Goal: Transaction & Acquisition: Book appointment/travel/reservation

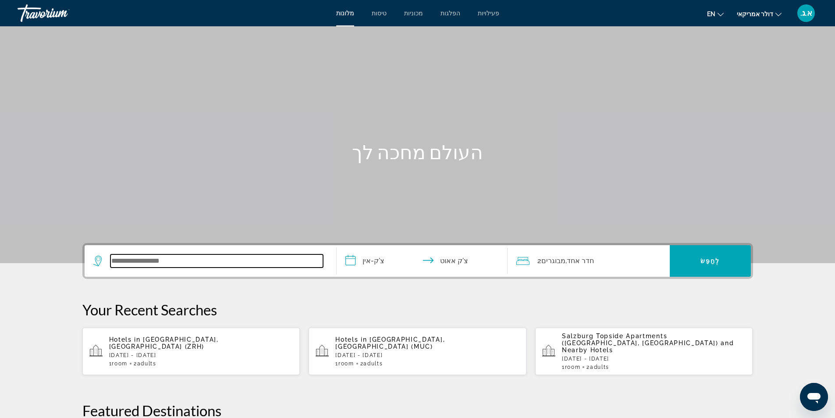
click at [189, 263] on input "ווידג'ט חיפוש" at bounding box center [216, 260] width 213 height 13
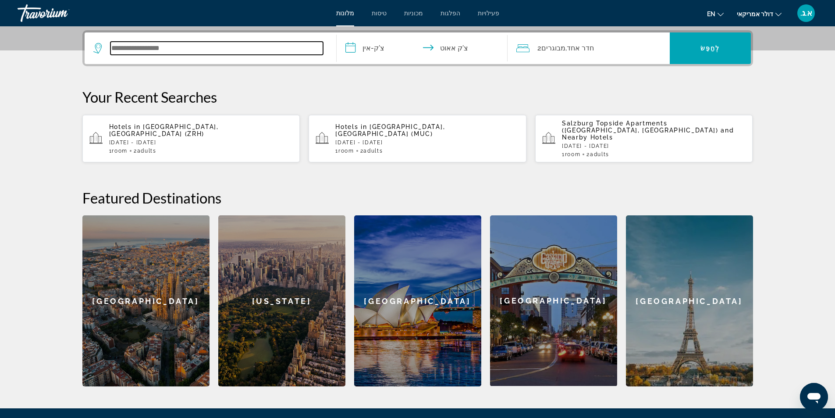
scroll to position [214, 0]
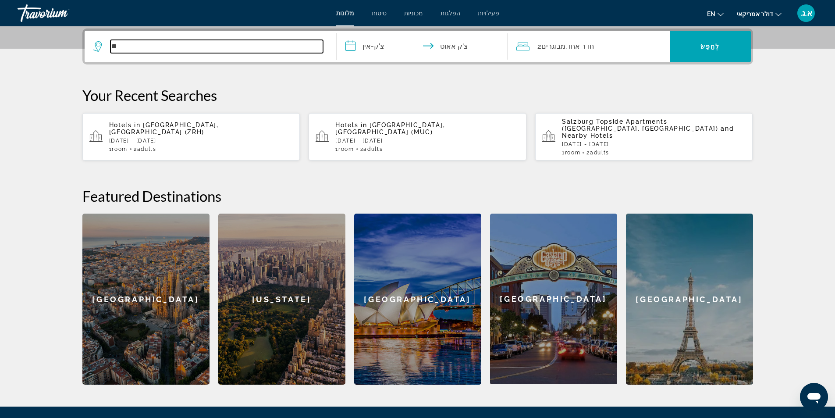
type input "*"
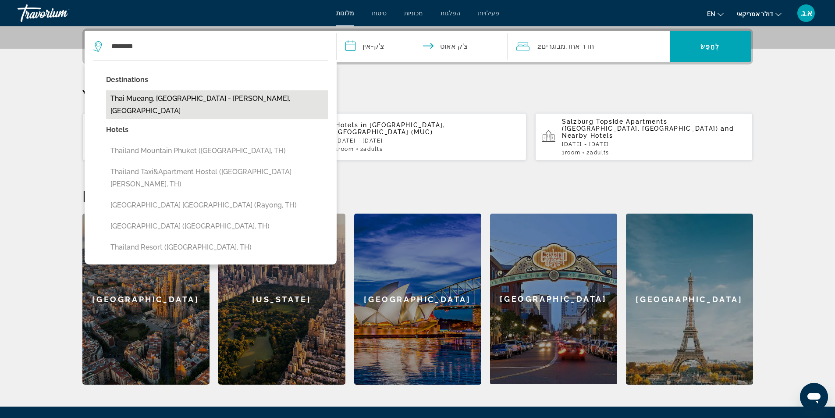
click at [250, 97] on button "Thai Mueang, [GEOGRAPHIC_DATA] - [PERSON_NAME], [GEOGRAPHIC_DATA]" at bounding box center [217, 104] width 222 height 29
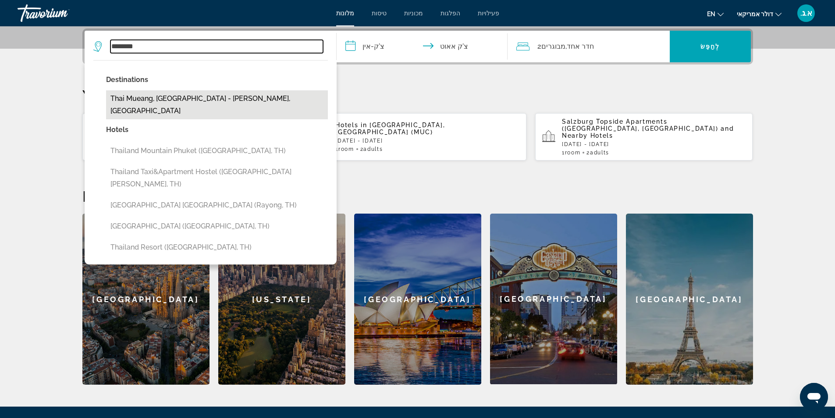
type input "**********"
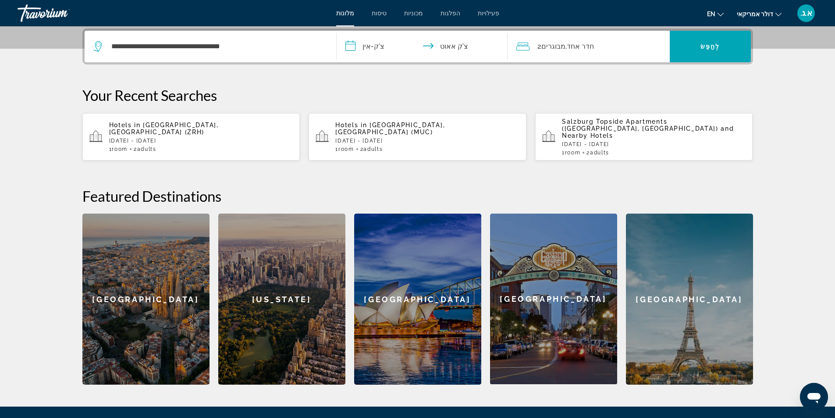
click at [355, 45] on input "**********" at bounding box center [424, 48] width 174 height 34
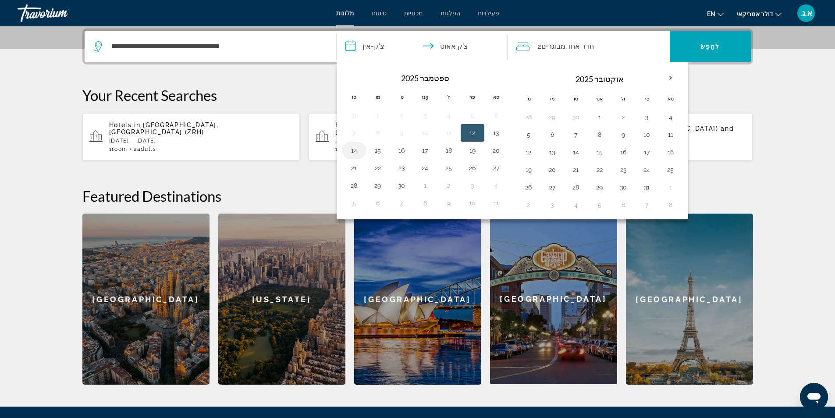
click at [353, 149] on button "14" at bounding box center [354, 150] width 14 height 12
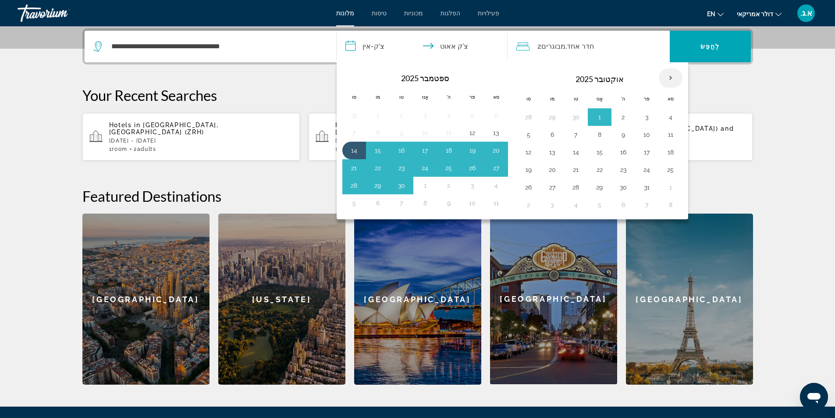
click at [670, 76] on th "בחודש הבא" at bounding box center [671, 77] width 24 height 19
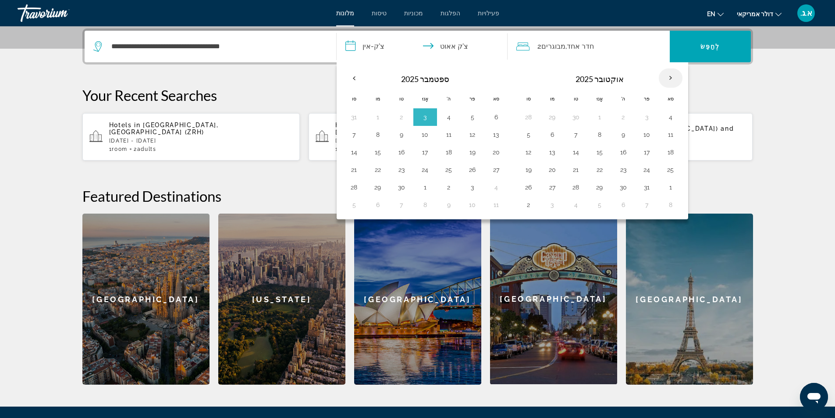
click at [671, 76] on th "בחודש הבא" at bounding box center [671, 77] width 24 height 19
click at [678, 77] on th "בחודש הבא" at bounding box center [671, 77] width 24 height 19
click at [669, 77] on th "בחודש הבא" at bounding box center [671, 77] width 24 height 19
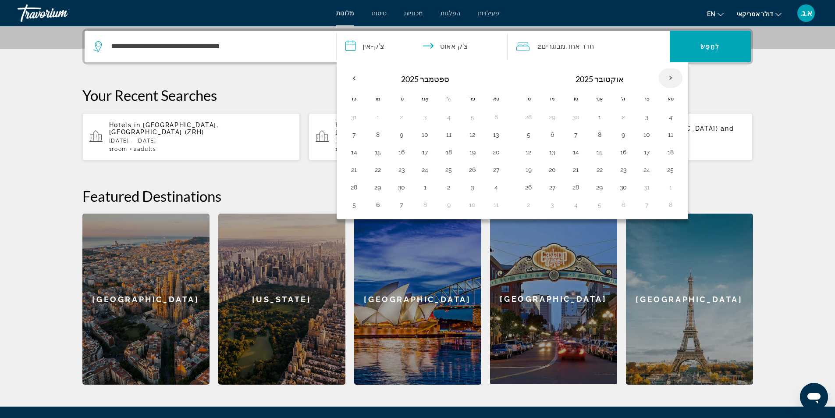
click at [670, 77] on th "בחודש הבא" at bounding box center [671, 77] width 24 height 19
click at [351, 75] on th "Previous month" at bounding box center [354, 77] width 24 height 19
click at [262, 83] on div "**********" at bounding box center [418, 206] width 706 height 356
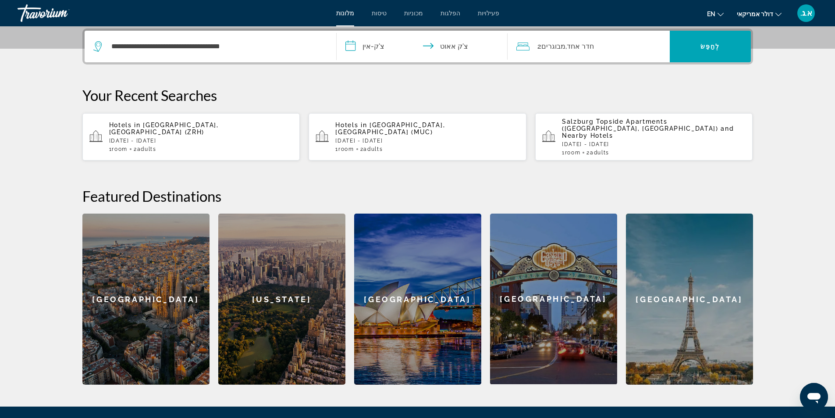
click at [352, 44] on input "**********" at bounding box center [424, 48] width 174 height 34
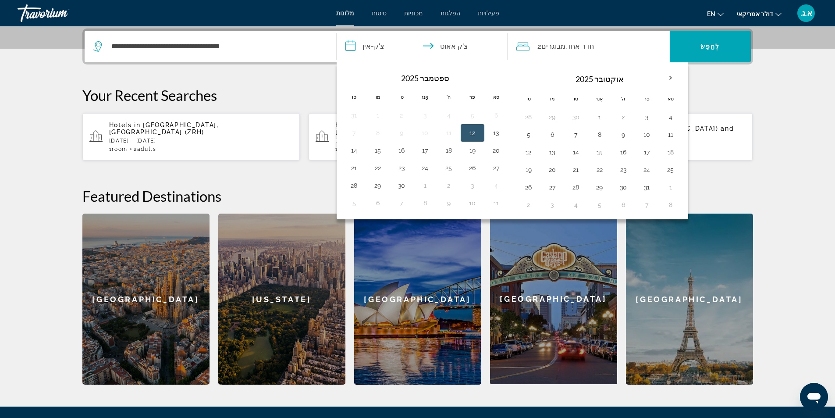
click at [476, 132] on button "12" at bounding box center [473, 133] width 14 height 12
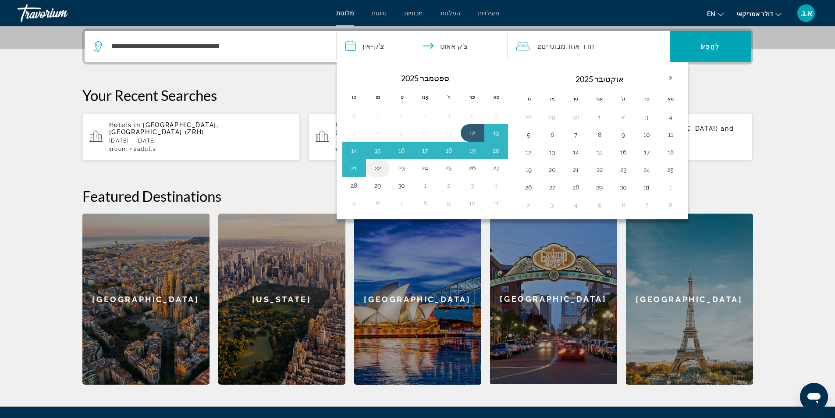
click at [385, 171] on td "22" at bounding box center [378, 168] width 24 height 18
click at [410, 168] on td "23" at bounding box center [402, 168] width 24 height 18
click at [498, 151] on button "20" at bounding box center [496, 150] width 14 height 12
type input "**********"
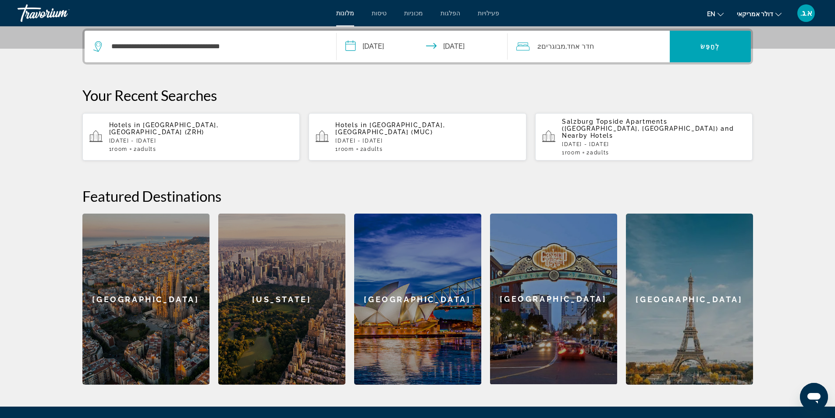
click at [527, 44] on icon "מטיילים: 2 מבוגרים, 0 ילדים" at bounding box center [522, 46] width 13 height 11
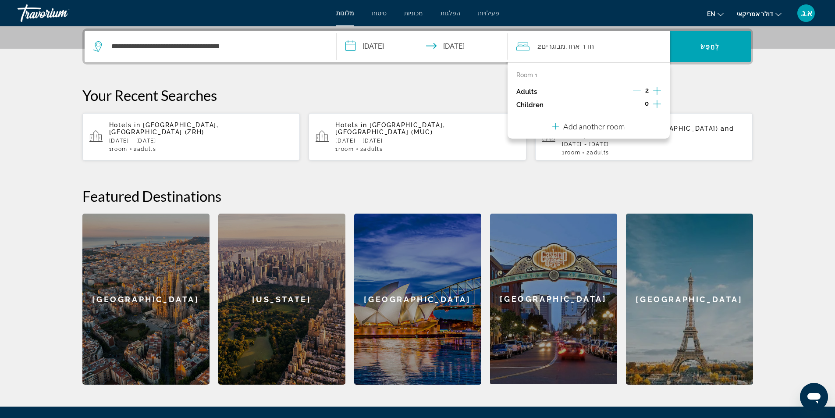
click at [636, 92] on icon "Decrement adults" at bounding box center [637, 91] width 8 height 8
click at [697, 91] on p "Your Recent Searches" at bounding box center [417, 95] width 671 height 18
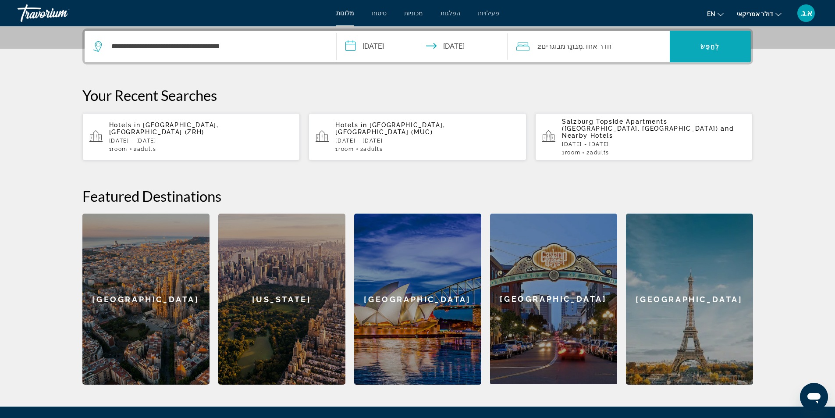
click at [709, 43] on span "ווידג'ט חיפוש" at bounding box center [710, 46] width 81 height 21
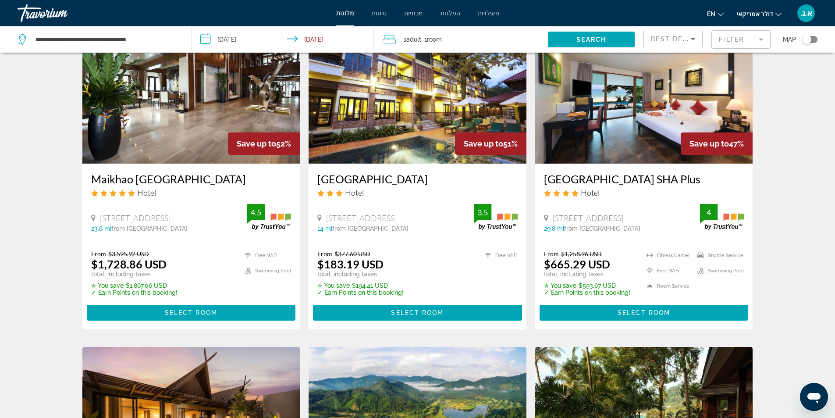
scroll to position [395, 0]
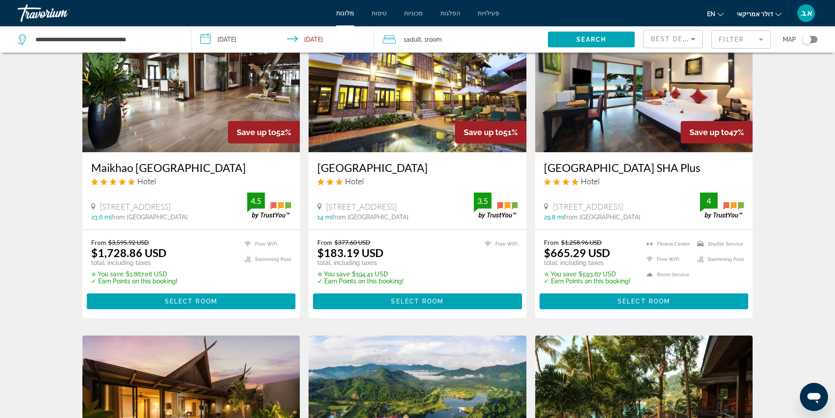
drag, startPoint x: 88, startPoint y: 169, endPoint x: 261, endPoint y: 168, distance: 173.6
click at [261, 168] on div "Maikhao Dream Villa Resort & Spa Hotel 138/21 Moo 4 Maikhao Beach Thalang, Phuk…" at bounding box center [191, 190] width 218 height 77
copy h3 "Maikhao Dream Villa Resort & Spa"
click at [0, 252] on div "Hotel Search Results - 202 places to spend your time Save up to 77% Apsara Beac…" at bounding box center [417, 349] width 835 height 1365
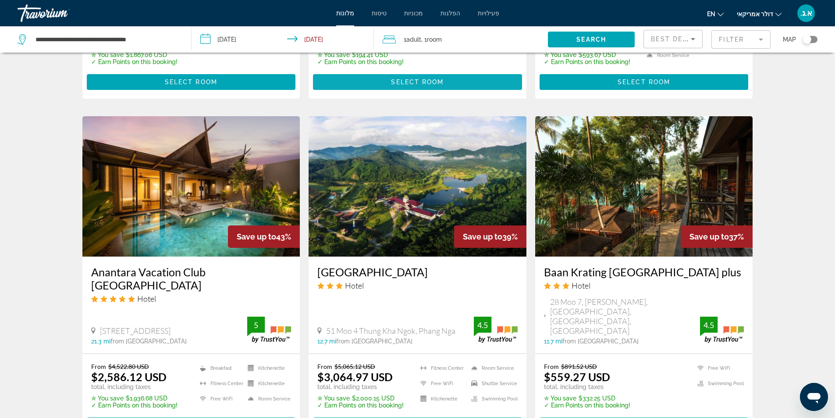
scroll to position [658, 0]
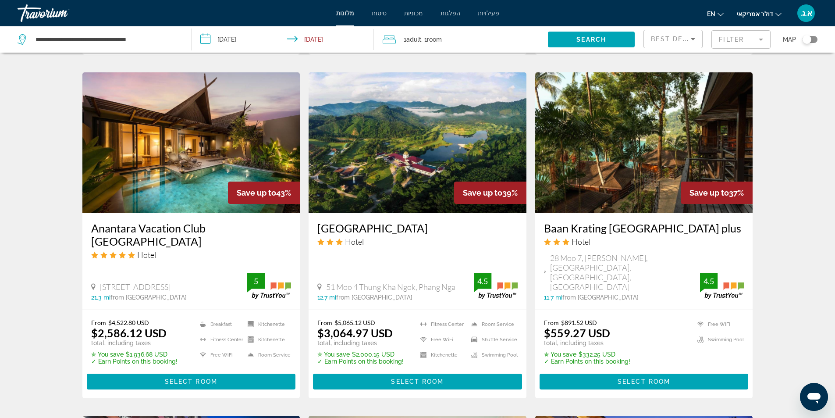
drag, startPoint x: 311, startPoint y: 227, endPoint x: 458, endPoint y: 223, distance: 147.4
click at [458, 223] on div "Katathong Golf Resort & Spa Hotel 51 Moo 4 Thung Kha Ngok, Phang Nga 12.7 mi fr…" at bounding box center [418, 261] width 218 height 97
copy h3 "Katathong Golf Resort & Spa"
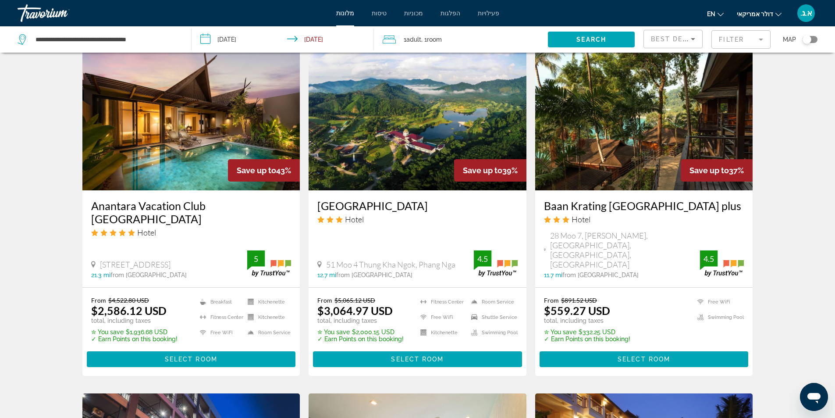
scroll to position [701, 0]
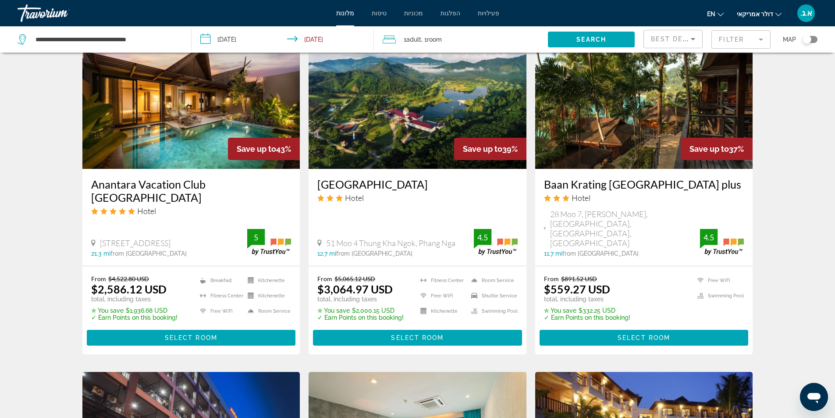
click at [399, 148] on img "תוכן עיקרי" at bounding box center [418, 98] width 218 height 140
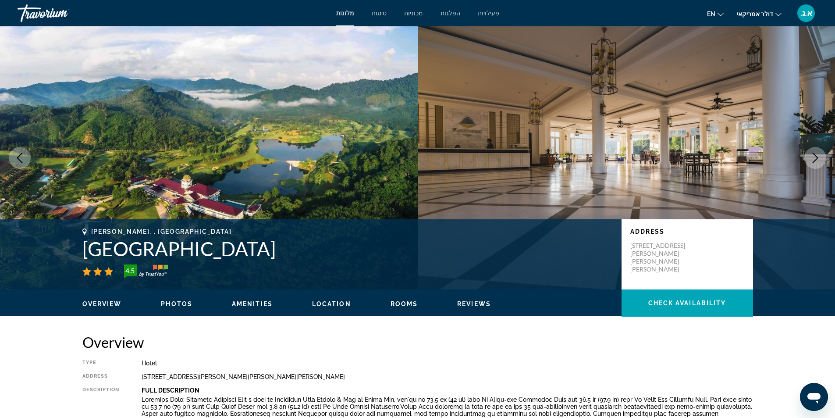
click at [816, 159] on icon "Next image" at bounding box center [815, 158] width 11 height 11
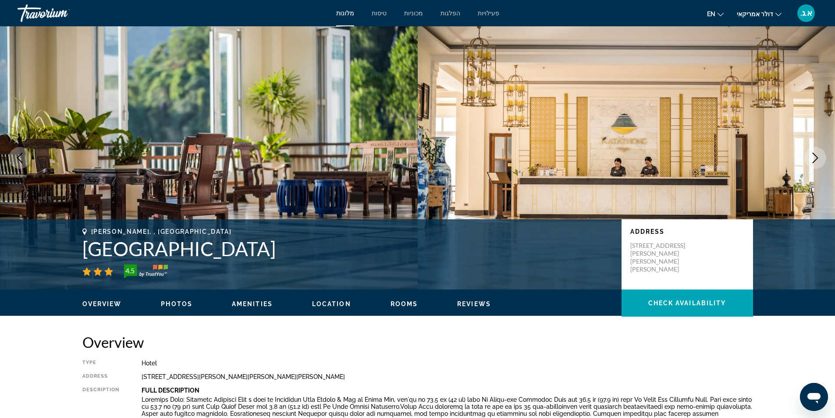
click at [816, 159] on icon "Next image" at bounding box center [815, 158] width 11 height 11
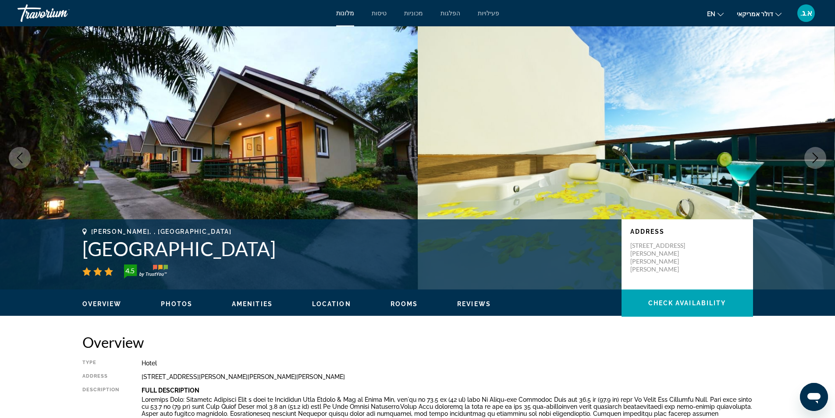
click at [816, 158] on icon "Next image" at bounding box center [815, 158] width 11 height 11
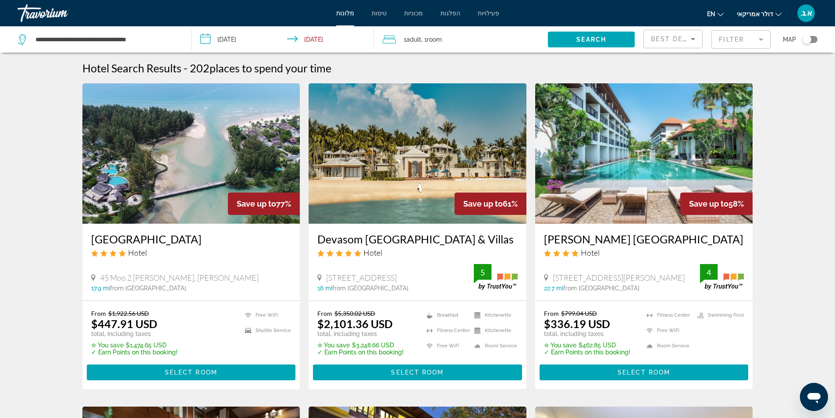
drag, startPoint x: 82, startPoint y: 239, endPoint x: 249, endPoint y: 238, distance: 167.5
click at [249, 238] on div "Apsara Beachfront Resort & Villa Hotel 45 Moo 2 Kukkak Takuapa, Phang Nga 17.9 …" at bounding box center [191, 262] width 218 height 77
copy h3 "Apsara Beachfront Resort & Villa"
drag, startPoint x: 313, startPoint y: 239, endPoint x: 512, endPoint y: 233, distance: 199.5
click at [512, 233] on div "Devasom Khao Lak Beach Resort & Villas Hotel 79 Moo 3 Khuk Khak Beach Road, Tak…" at bounding box center [418, 262] width 218 height 77
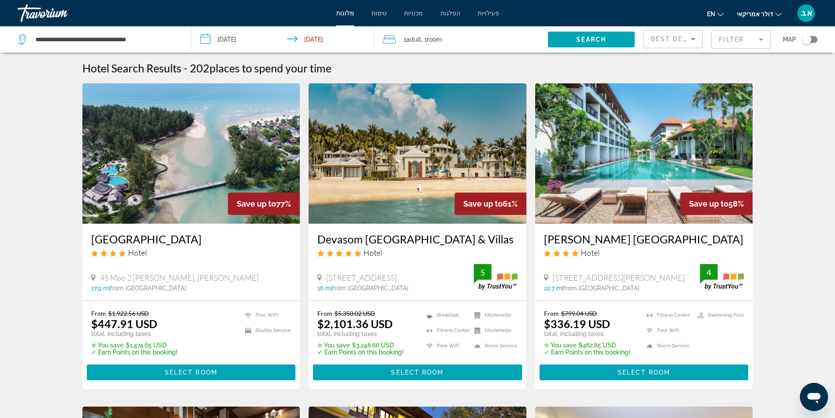
copy h3 "Devasom Khao Lak Beach Resort & Villas"
drag, startPoint x: 540, startPoint y: 239, endPoint x: 730, endPoint y: 238, distance: 189.8
click at [730, 238] on div "Estella Phuket Mai Khao Beach Resort Hotel 128/2 Moo 3, Mai Khao, Thalang, Phuk…" at bounding box center [644, 262] width 218 height 77
copy h3 "Estella Phuket Mai Khao Beach Resort"
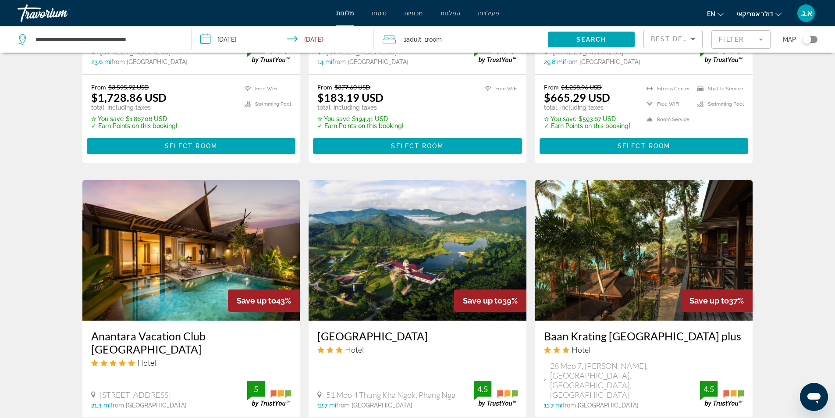
scroll to position [701, 0]
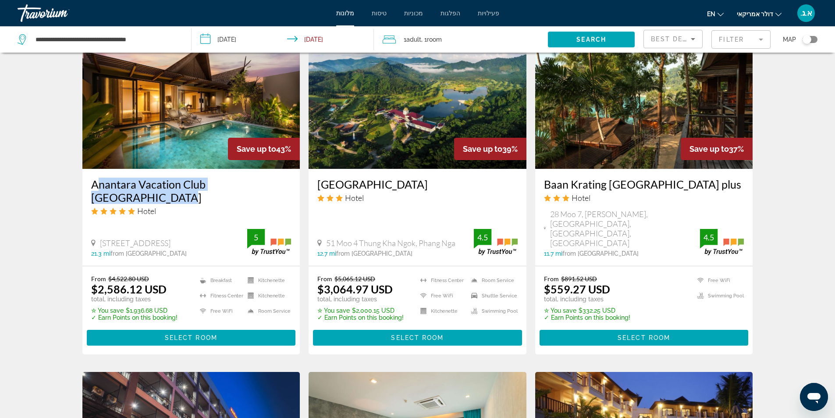
drag, startPoint x: 89, startPoint y: 185, endPoint x: 289, endPoint y: 178, distance: 200.5
click at [289, 178] on div "Anantara Vacation Club Mai Khao Phuket Hotel 239 239 1 Moo 3 Tumbon Mai Khao Am…" at bounding box center [191, 217] width 218 height 97
copy h3 "Anantara Vacation Club Mai Khao Phuket"
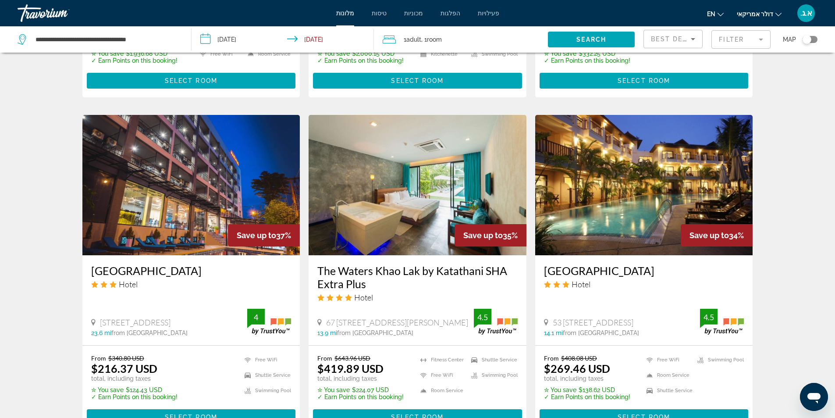
scroll to position [1008, 0]
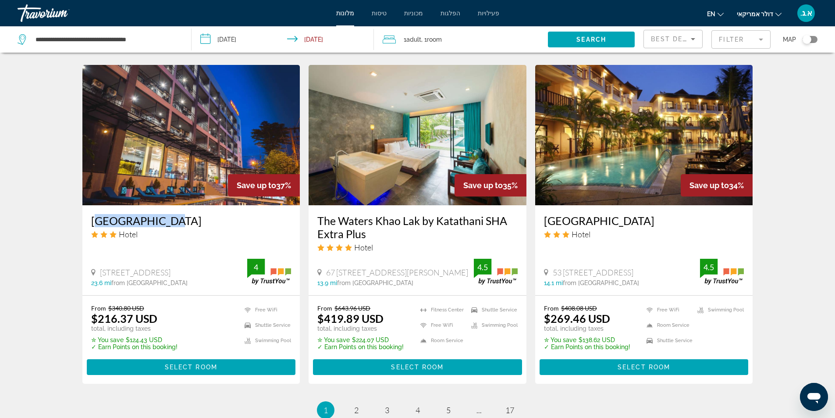
drag, startPoint x: 88, startPoint y: 199, endPoint x: 168, endPoint y: 201, distance: 80.7
click at [168, 205] on div "Maikhao Hotel Hotel 151 34 Moo 4 Mai Khao Beach, Phuket 23.6 mi from Thai Muean…" at bounding box center [191, 250] width 218 height 90
copy h3 "Maikhao Hotel"
drag, startPoint x: 538, startPoint y: 203, endPoint x: 729, endPoint y: 200, distance: 191.2
click at [729, 205] on div "Fanari Khaolak Resort Courtyard Zone Hotel 53 10 Moo 5 Khao Lak, Takua Pa 14.1 …" at bounding box center [644, 250] width 218 height 90
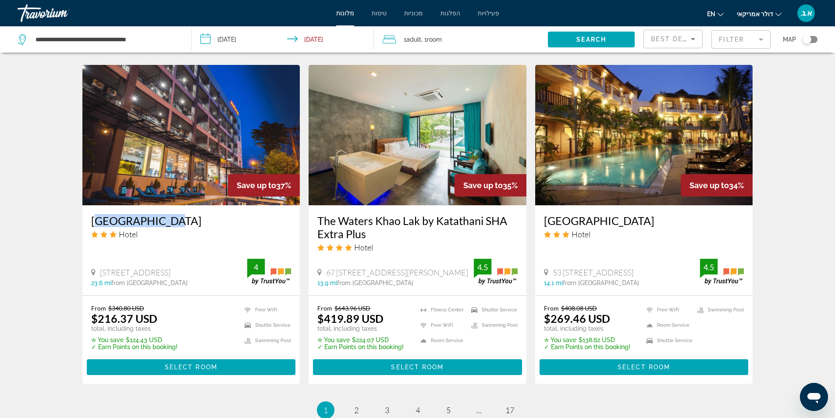
copy h3 "Fanari Khaolak Resort Courtyard Zone"
click at [358, 405] on span "2" at bounding box center [356, 410] width 4 height 10
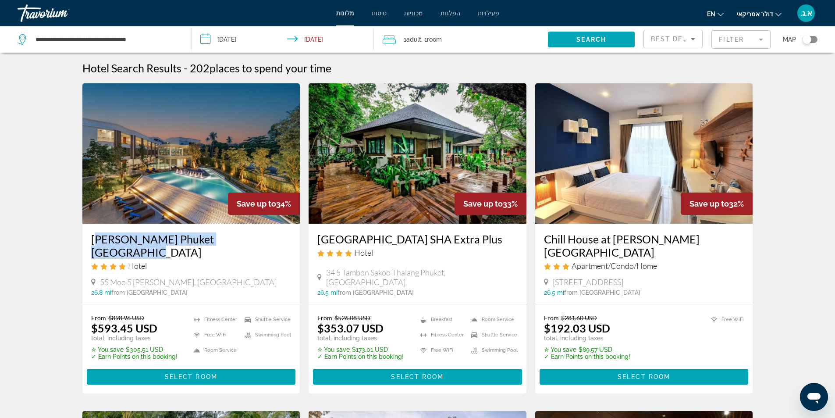
drag, startPoint x: 85, startPoint y: 238, endPoint x: 260, endPoint y: 238, distance: 174.5
click at [260, 238] on div "Bella Nara Phuket Naiyang Beach Hotel 55 Moo 5 Sakoo, Suwannaphum 26.8 mi from …" at bounding box center [191, 264] width 218 height 81
copy h3 "Bella Nara Phuket Naiyang Beach"
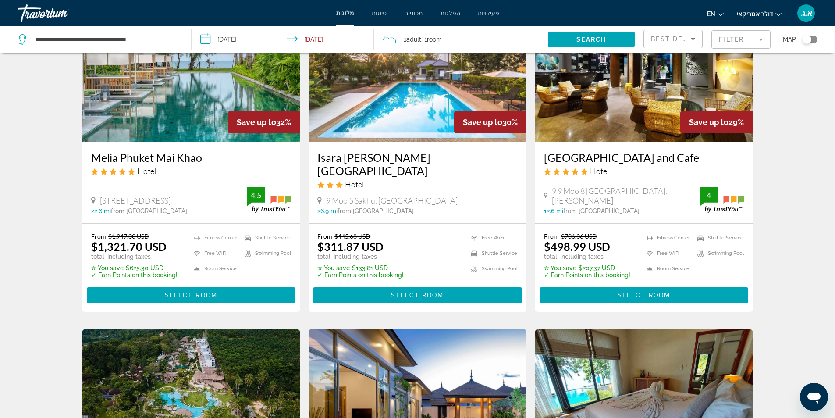
scroll to position [395, 0]
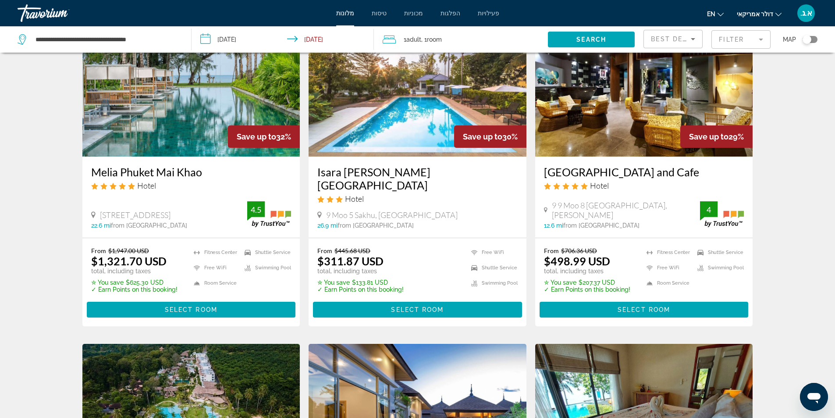
drag, startPoint x: 110, startPoint y: 159, endPoint x: 229, endPoint y: 160, distance: 118.8
click at [229, 160] on div "Melia Phuket Mai Khao Hotel 233 Moo 3 Tambon Mai Khao, Phuket 22.6 mi from Thai…" at bounding box center [191, 196] width 218 height 81
copy h3 "Melia Phuket Mai Khao"
click at [185, 127] on img "תוכן עיקרי" at bounding box center [191, 86] width 218 height 140
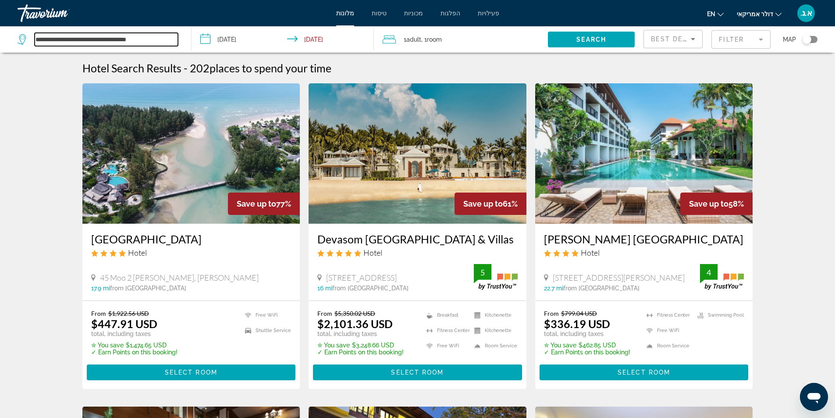
click at [169, 40] on input "**********" at bounding box center [106, 39] width 143 height 13
type input "*"
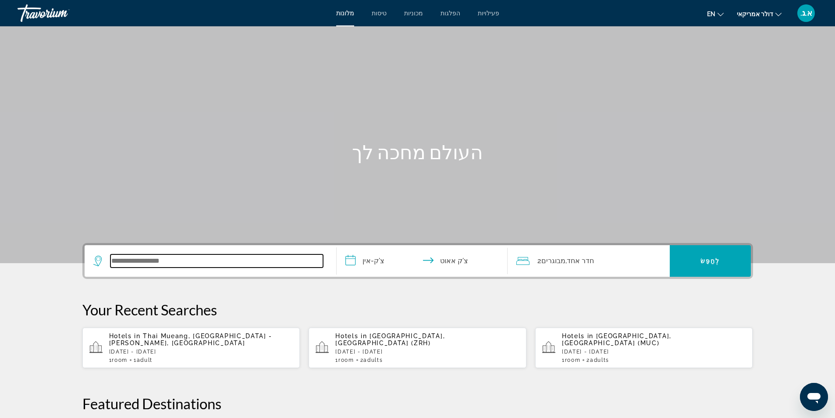
click at [205, 259] on input "ווידג'ט חיפוש" at bounding box center [216, 260] width 213 height 13
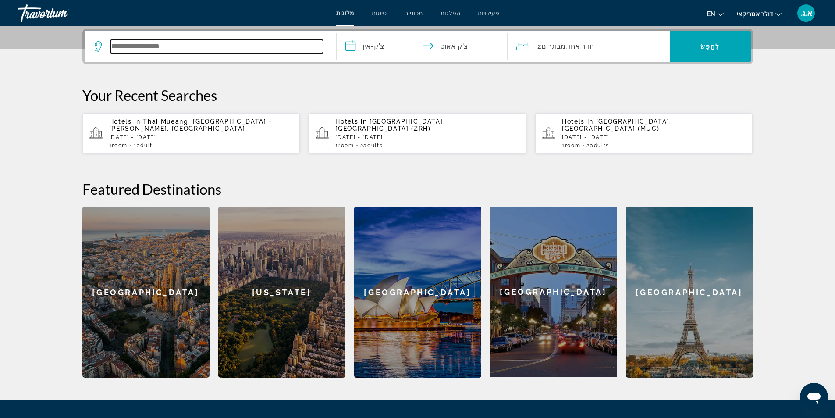
scroll to position [127, 0]
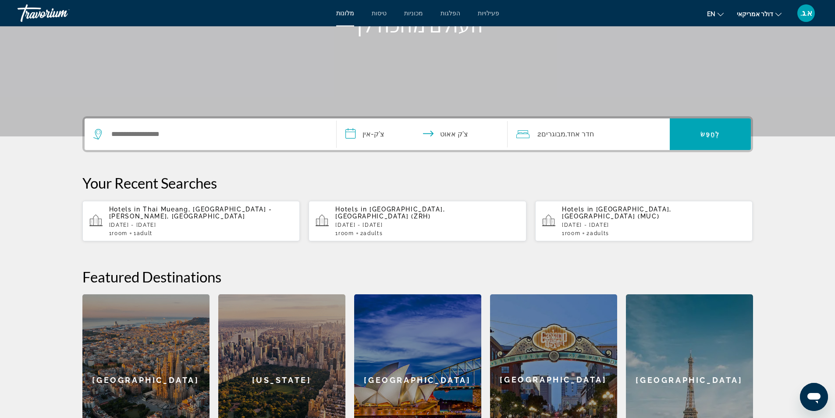
click at [405, 222] on p "[DATE] - [DATE]" at bounding box center [427, 225] width 184 height 6
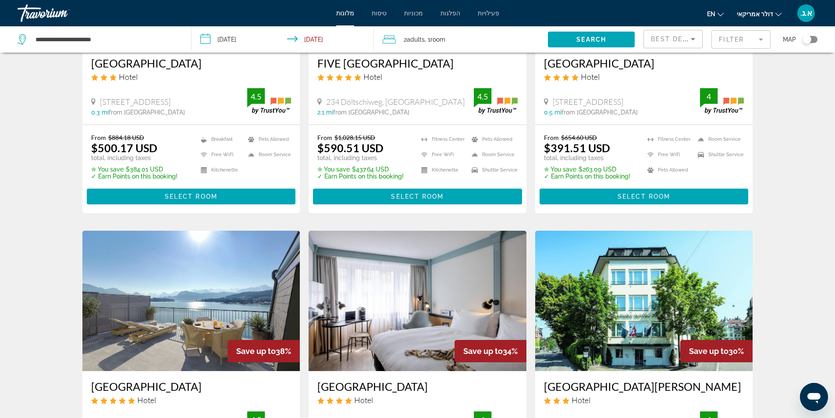
scroll to position [307, 0]
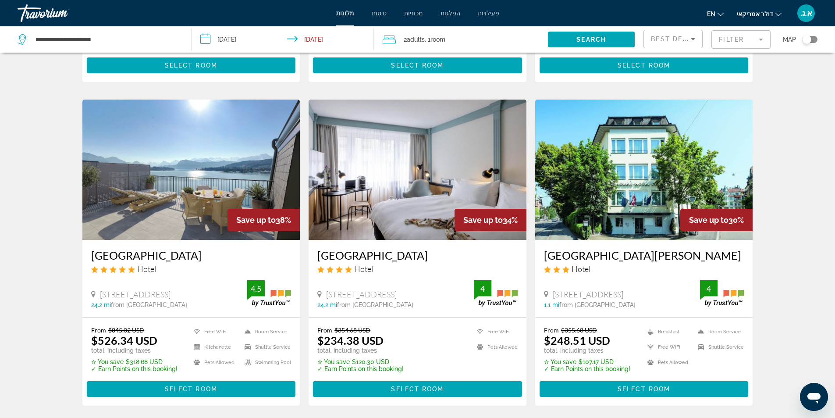
drag, startPoint x: 315, startPoint y: 258, endPoint x: 419, endPoint y: 254, distance: 103.5
click at [419, 254] on div "[GEOGRAPHIC_DATA] Hotel [STREET_ADDRESS] 24.2 mi from [GEOGRAPHIC_DATA] from [G…" at bounding box center [418, 278] width 218 height 77
copy h3 "[GEOGRAPHIC_DATA]"
click at [448, 284] on div "[STREET_ADDRESS] 24.2 mi from [GEOGRAPHIC_DATA] from [GEOGRAPHIC_DATA]" at bounding box center [417, 294] width 200 height 28
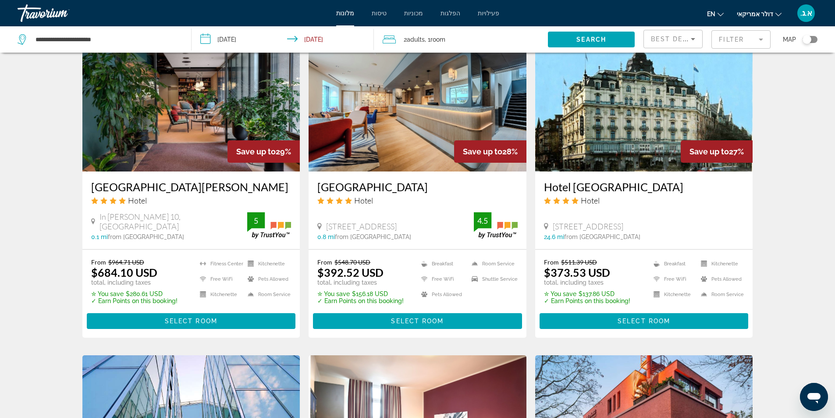
scroll to position [658, 0]
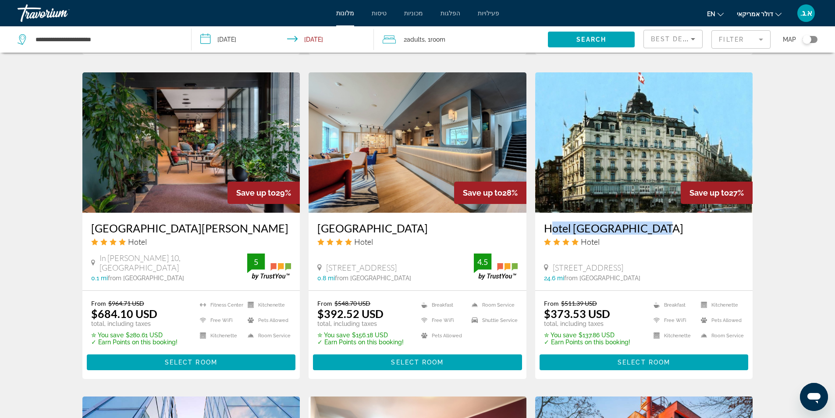
drag, startPoint x: 539, startPoint y: 227, endPoint x: 660, endPoint y: 226, distance: 121.0
click at [660, 226] on div "Hotel [GEOGRAPHIC_DATA] Hotel [STREET_ADDRESS] 24.6 mi from [GEOGRAPHIC_DATA] f…" at bounding box center [644, 252] width 218 height 78
copy h3 "Hotel [GEOGRAPHIC_DATA]"
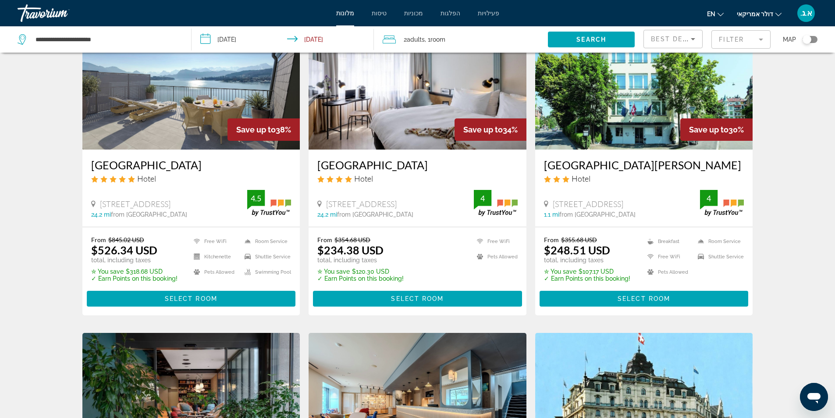
scroll to position [395, 0]
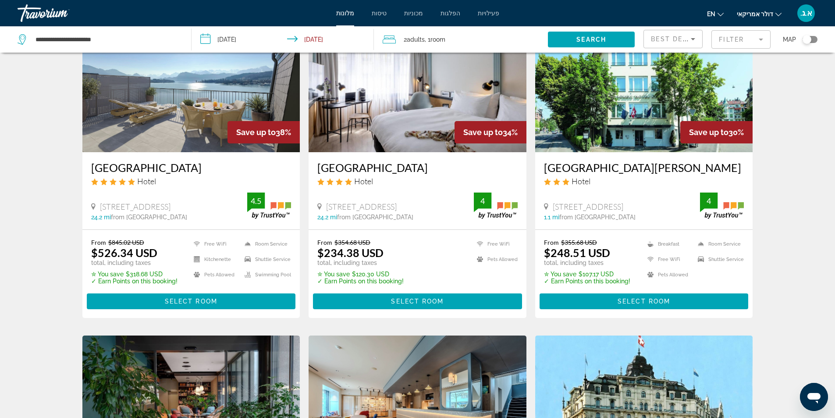
drag, startPoint x: 85, startPoint y: 165, endPoint x: 202, endPoint y: 166, distance: 117.0
click at [202, 166] on div "[GEOGRAPHIC_DATA] Hotel [STREET_ADDRESS] 24.2 mi from [GEOGRAPHIC_DATA] from ho…" at bounding box center [191, 190] width 218 height 77
copy h3 "[GEOGRAPHIC_DATA]"
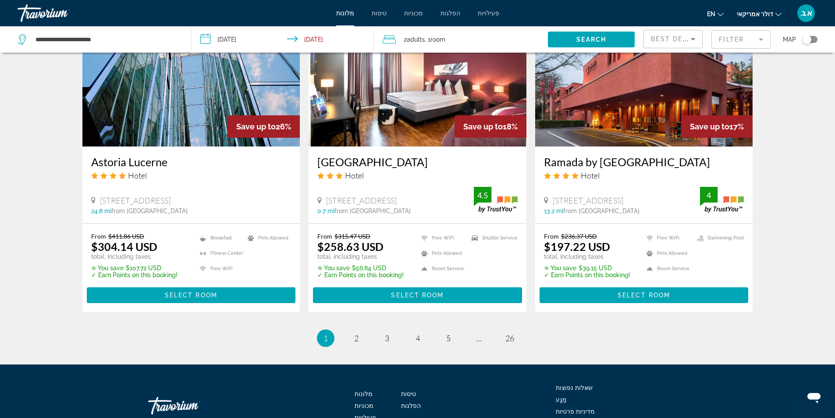
scroll to position [1114, 0]
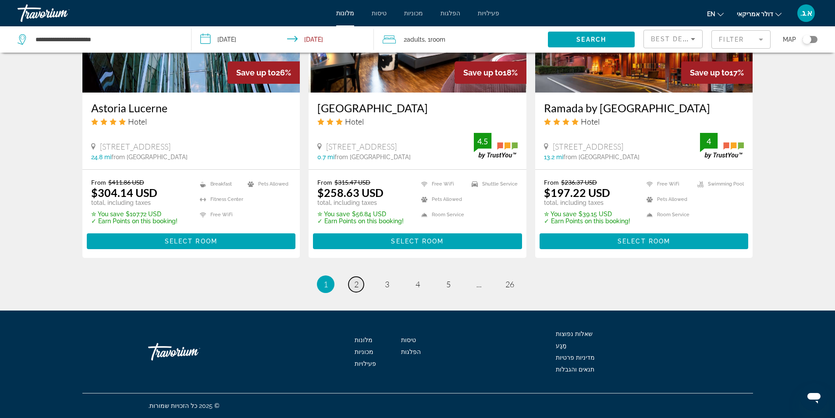
click at [358, 287] on span "2" at bounding box center [356, 284] width 4 height 10
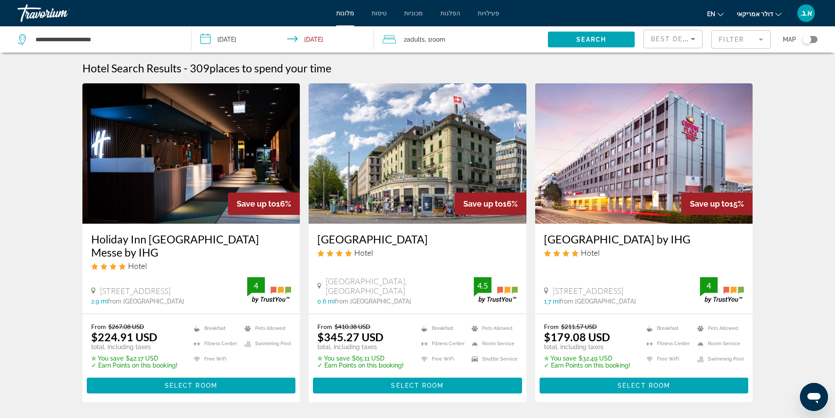
drag, startPoint x: 310, startPoint y: 239, endPoint x: 414, endPoint y: 234, distance: 104.4
click at [414, 234] on div "[GEOGRAPHIC_DATA] Hotel Central 1, [GEOGRAPHIC_DATA] 0.6 mi from [GEOGRAPHIC_DA…" at bounding box center [418, 269] width 218 height 90
copy h3 "[GEOGRAPHIC_DATA]"
drag, startPoint x: 543, startPoint y: 238, endPoint x: 686, endPoint y: 244, distance: 143.9
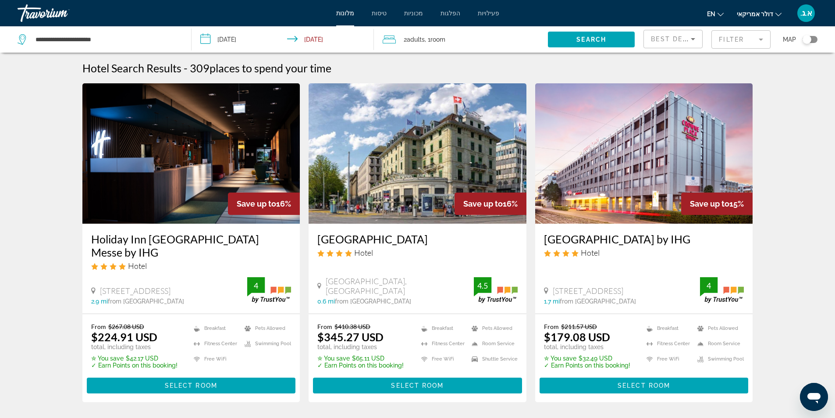
click at [686, 244] on div "[GEOGRAPHIC_DATA] by IHG Hotel [STREET_ADDRESS] 1.7 mi from [GEOGRAPHIC_DATA] f…" at bounding box center [644, 269] width 218 height 90
copy h3 "[GEOGRAPHIC_DATA] by IHG"
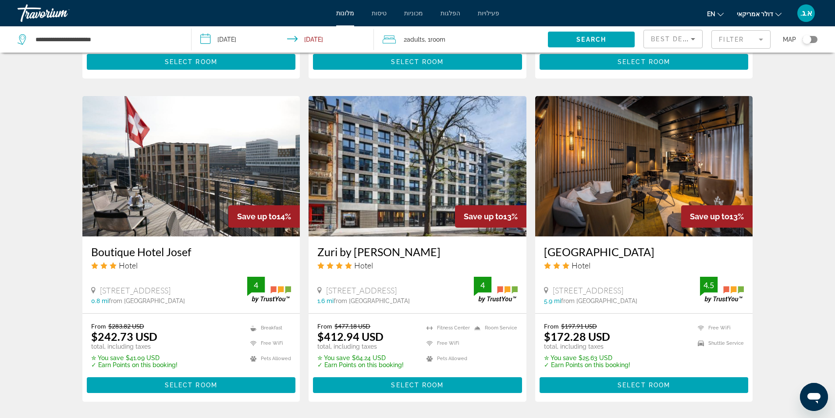
scroll to position [701, 0]
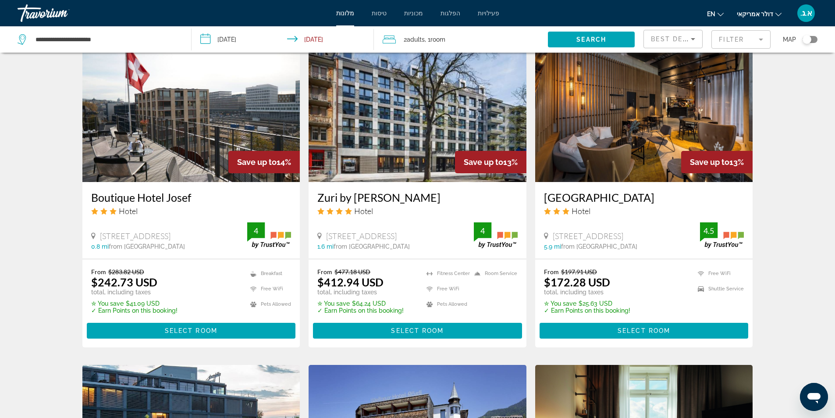
drag, startPoint x: 83, startPoint y: 184, endPoint x: 196, endPoint y: 182, distance: 112.7
click at [196, 182] on div "Boutique Hotel Josef Hotel [STREET_ADDRESS] 0.8 mi from [GEOGRAPHIC_DATA] from …" at bounding box center [191, 220] width 218 height 77
copy h3 "Boutique Hotel Josef"
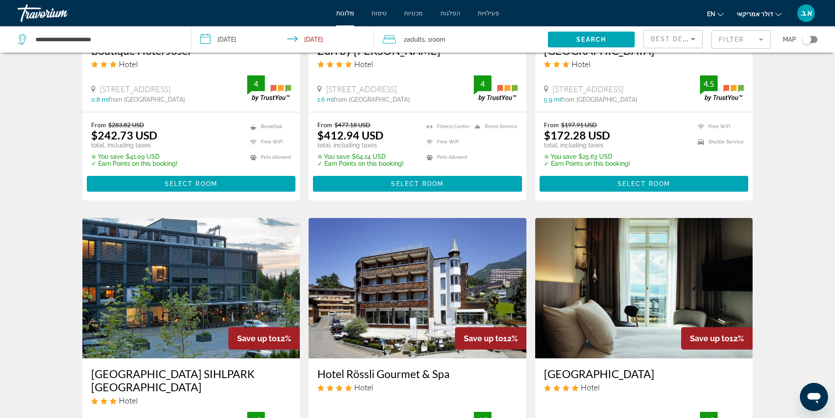
scroll to position [1008, 0]
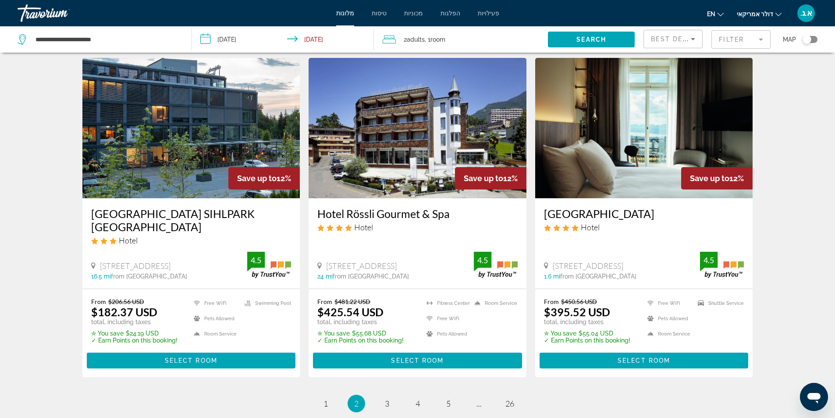
drag, startPoint x: 314, startPoint y: 201, endPoint x: 451, endPoint y: 198, distance: 136.8
click at [451, 198] on div "Hotel Rössli Gourmet & Spa Hotel [STREET_ADDRESS], Weggis 24 mi from [GEOGRAPHI…" at bounding box center [418, 243] width 218 height 90
copy h3 "Hotel Rössli Gourmet & Spa"
drag, startPoint x: 544, startPoint y: 202, endPoint x: 665, endPoint y: 203, distance: 120.1
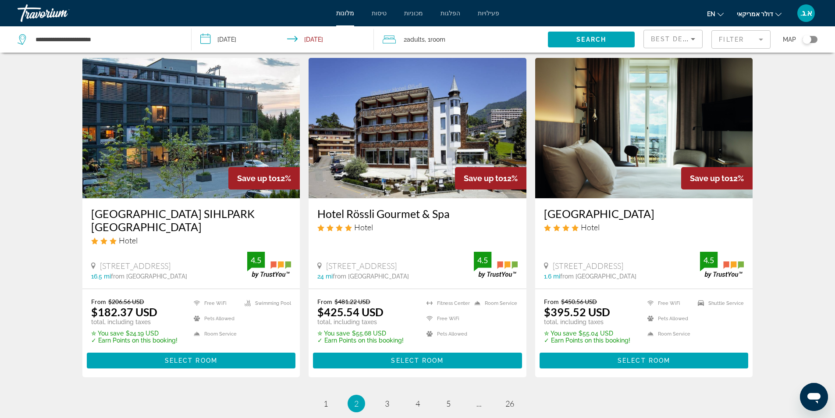
click at [665, 203] on div "[GEOGRAPHIC_DATA] Hotel [STREET_ADDRESS] 1.6 mi from [GEOGRAPHIC_DATA] from hot…" at bounding box center [644, 243] width 218 height 90
copy h3 "[GEOGRAPHIC_DATA]"
click at [588, 139] on img "תוכן עיקרי" at bounding box center [644, 128] width 218 height 140
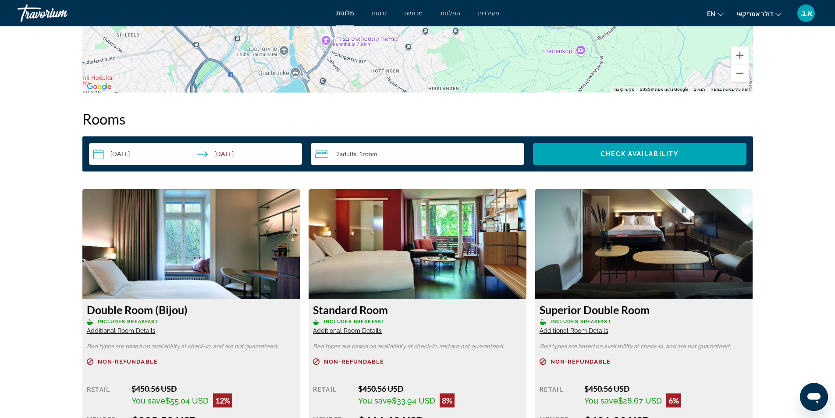
scroll to position [964, 0]
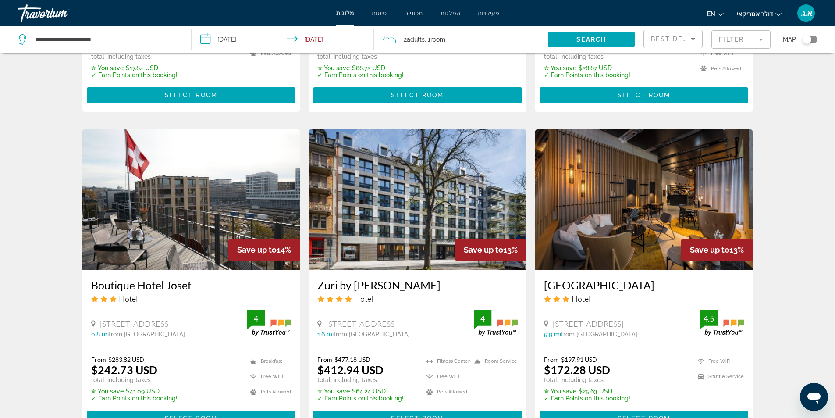
scroll to position [921, 0]
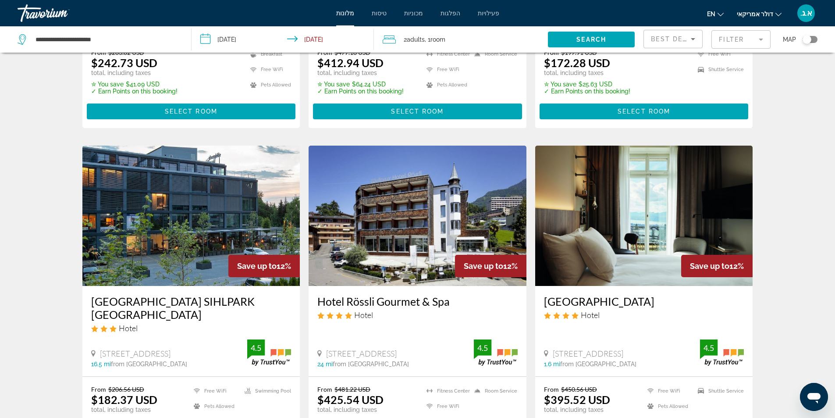
drag, startPoint x: 314, startPoint y: 288, endPoint x: 452, endPoint y: 293, distance: 138.2
click at [452, 293] on div "Hotel Rössli Gourmet & Spa Hotel [STREET_ADDRESS], Weggis 24 mi from [GEOGRAPHI…" at bounding box center [418, 331] width 218 height 90
copy h3 "Hotel Rössli Gourmet & Spa"
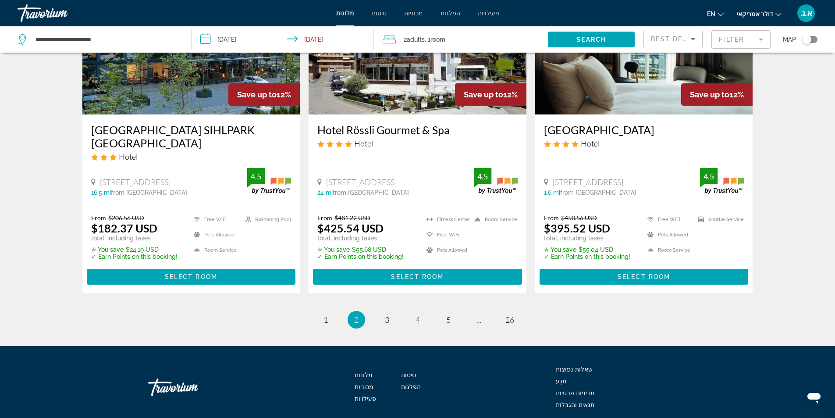
scroll to position [1101, 0]
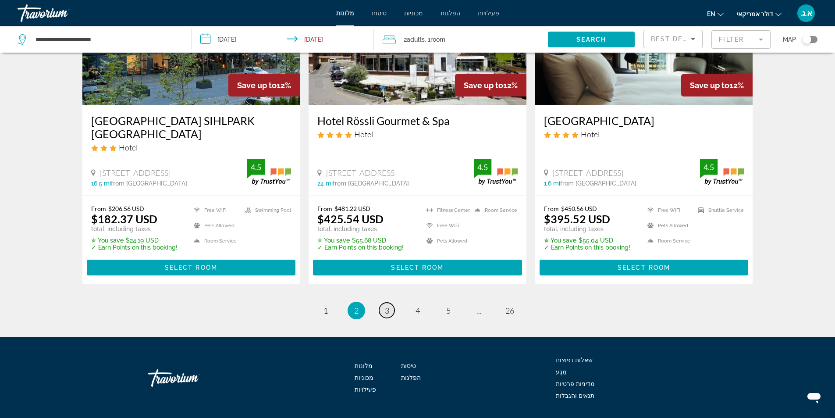
click at [386, 306] on span "3" at bounding box center [387, 311] width 4 height 10
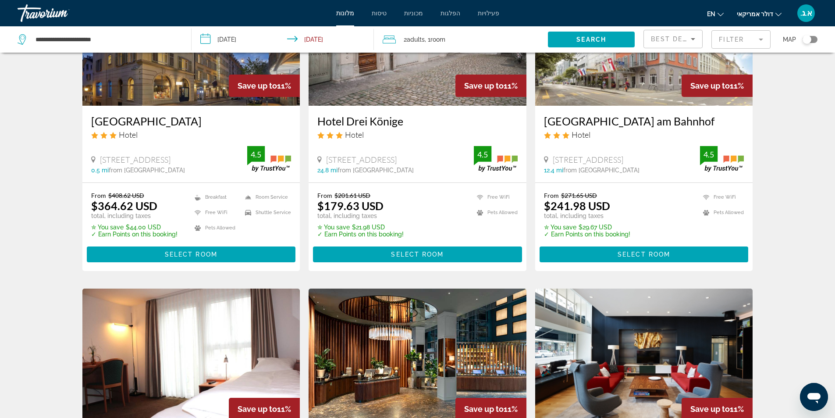
scroll to position [307, 0]
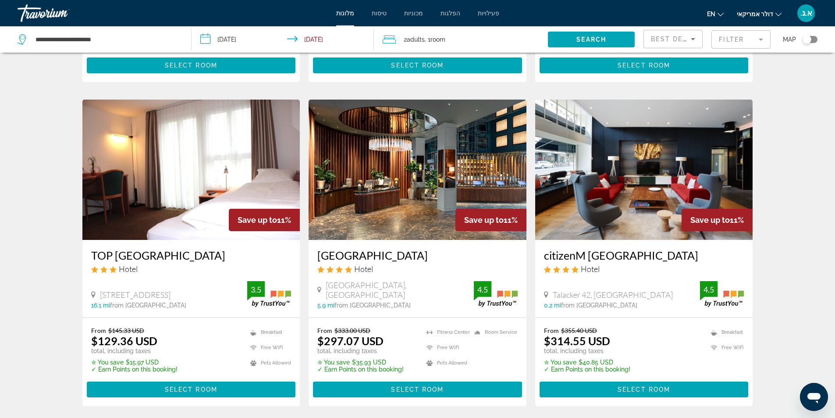
drag, startPoint x: 312, startPoint y: 256, endPoint x: 481, endPoint y: 252, distance: 169.3
click at [481, 252] on div "[GEOGRAPHIC_DATA] Hotel [GEOGRAPHIC_DATA], [GEOGRAPHIC_DATA] 5.9 mi from [GEOGR…" at bounding box center [418, 279] width 218 height 78
copy h3 "[GEOGRAPHIC_DATA]"
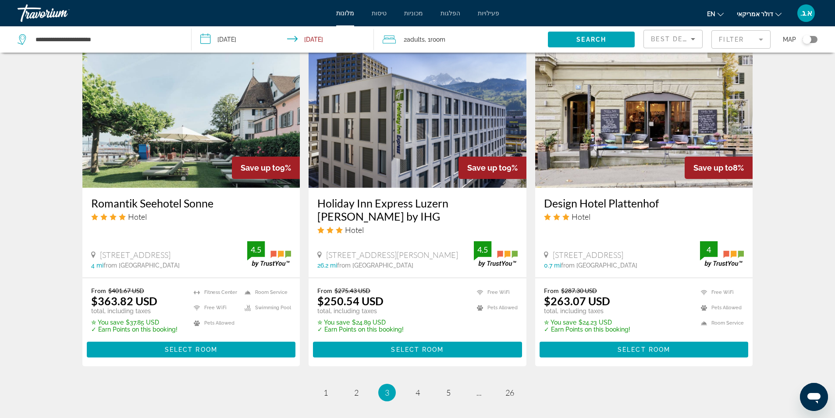
scroll to position [1008, 0]
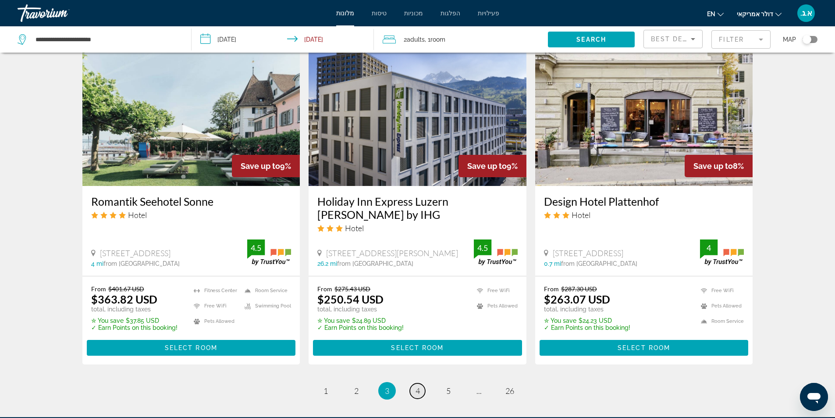
click at [417, 386] on span "4" at bounding box center [418, 391] width 4 height 10
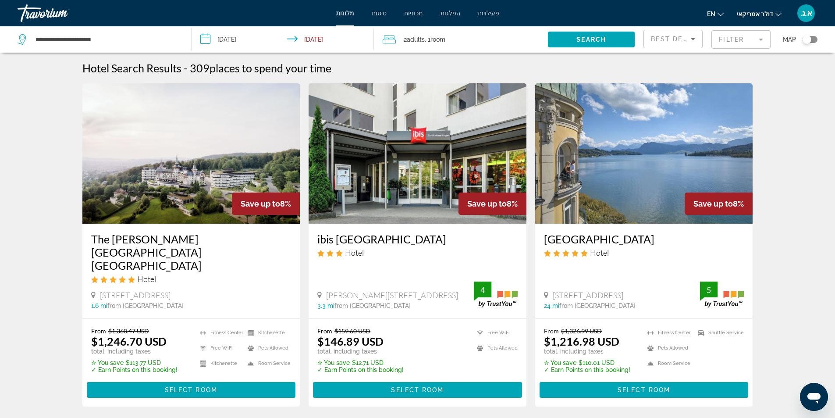
drag, startPoint x: 540, startPoint y: 240, endPoint x: 706, endPoint y: 242, distance: 165.7
click at [706, 242] on div "[GEOGRAPHIC_DATA] Hotel [STREET_ADDRESS] 24 mi from [GEOGRAPHIC_DATA] from hote…" at bounding box center [644, 271] width 218 height 94
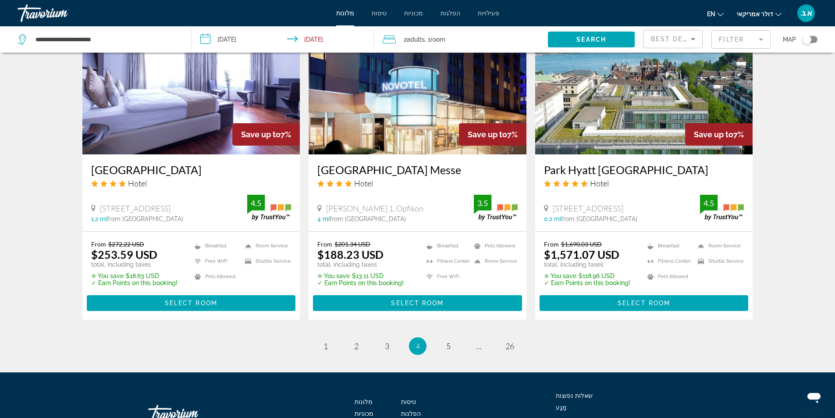
scroll to position [1035, 0]
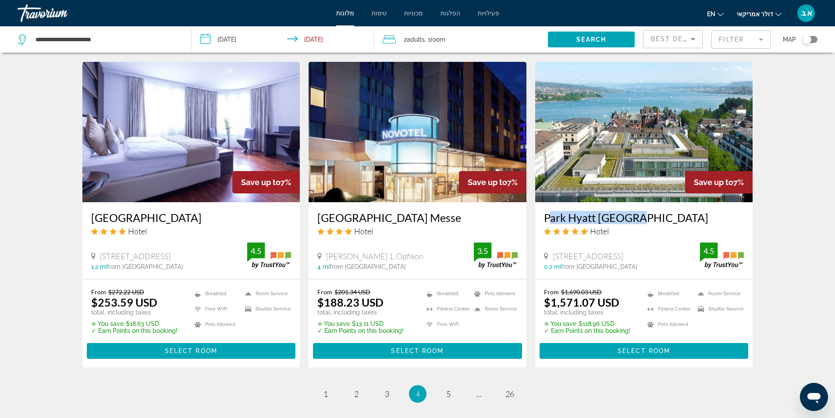
drag, startPoint x: 536, startPoint y: 196, endPoint x: 636, endPoint y: 194, distance: 100.0
click at [636, 202] on div "Park Hyatt [GEOGRAPHIC_DATA] Hotel [STREET_ADDRESS] 0.2 mi from [GEOGRAPHIC_DAT…" at bounding box center [644, 240] width 218 height 77
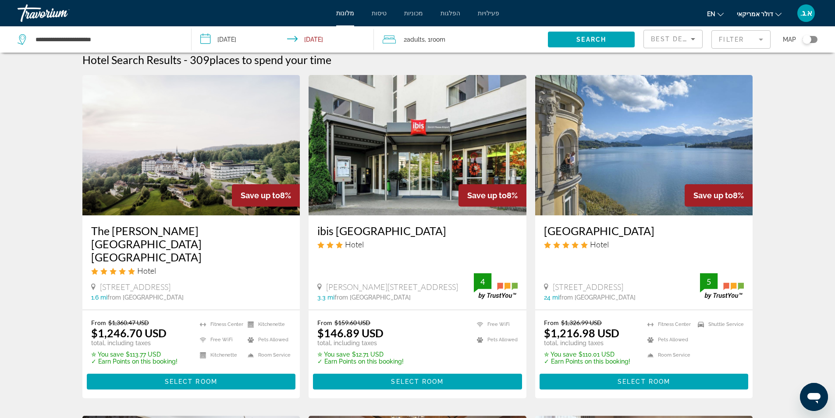
scroll to position [0, 0]
